Goal: Find specific page/section: Find specific page/section

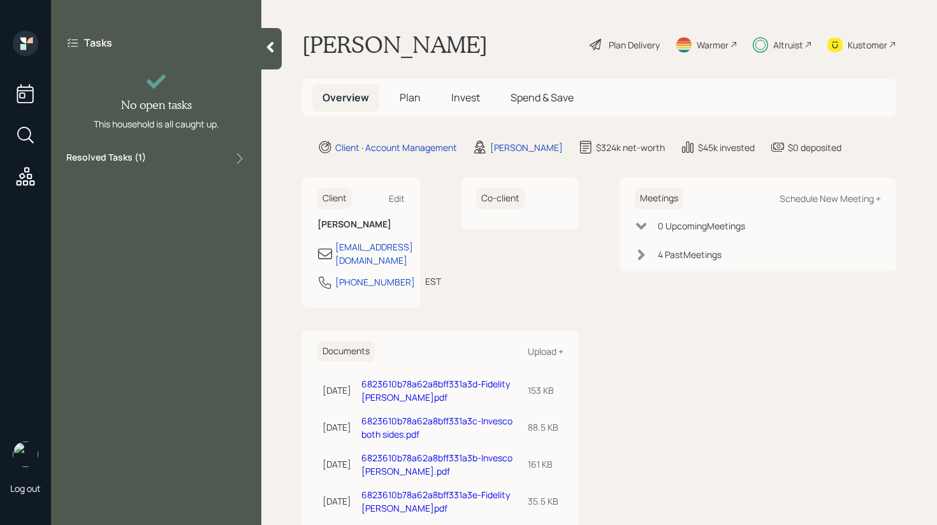
click at [180, 159] on div "Resolved Tasks ( 1 )" at bounding box center [156, 158] width 180 height 15
click at [170, 160] on div "Resolved Tasks ( 1 )" at bounding box center [156, 158] width 180 height 15
